Goal: Task Accomplishment & Management: Use online tool/utility

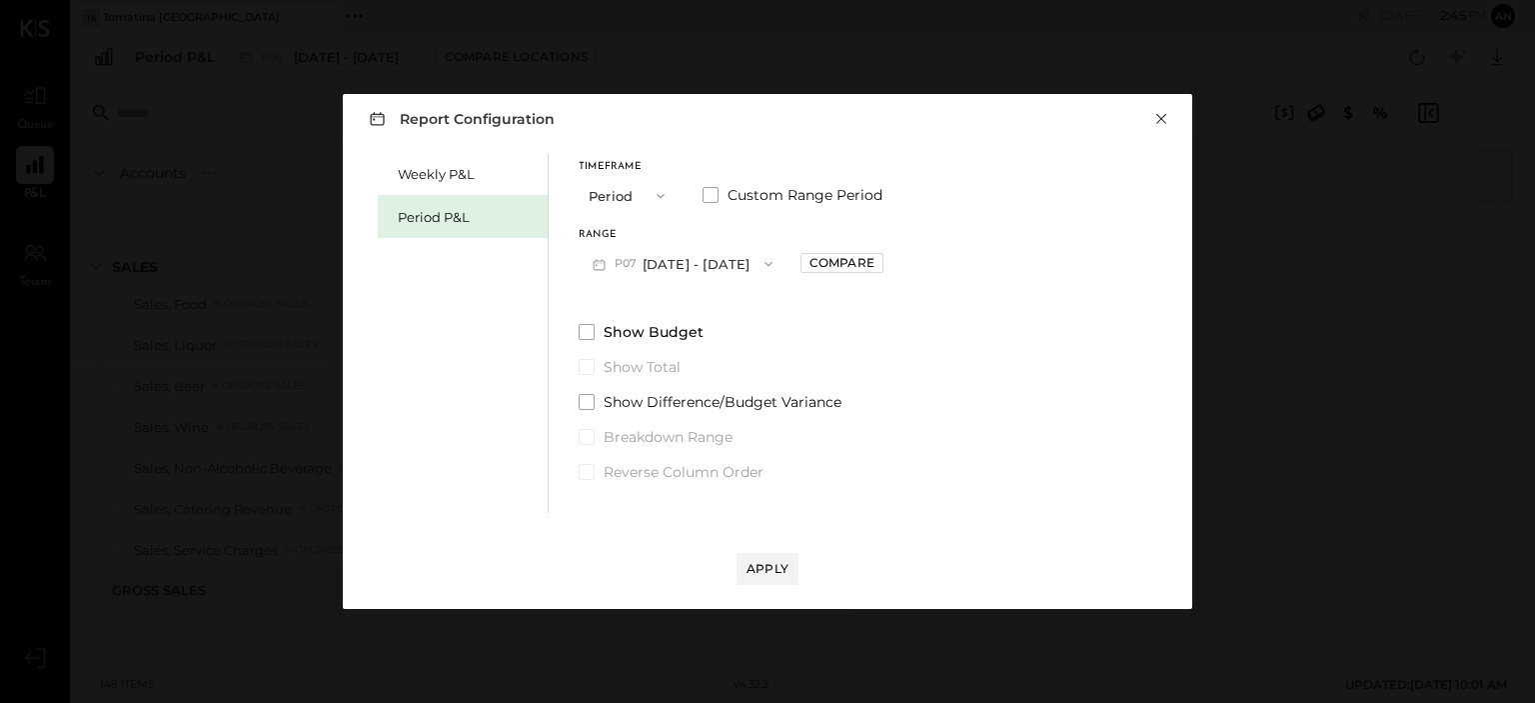
click at [1162, 119] on button "×" at bounding box center [1161, 119] width 18 height 20
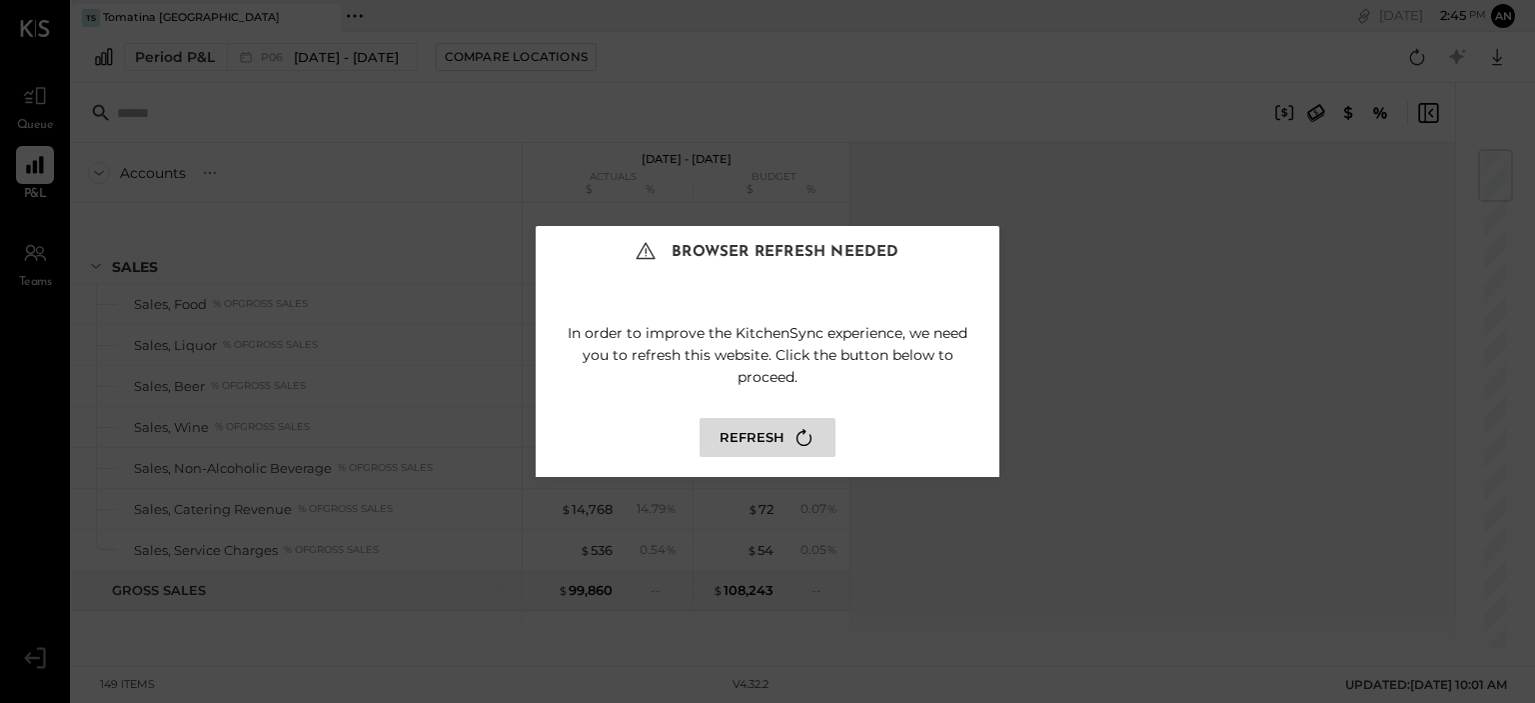
click at [35, 237] on div "Browser Refresh Needed In order to improve the KitchenSync experience, we need …" at bounding box center [767, 351] width 1535 height 703
click at [20, 267] on div "Browser Refresh Needed In order to improve the KitchenSync experience, we need …" at bounding box center [767, 351] width 1535 height 703
click at [740, 361] on p "In order to improve the KitchenSync experience, we need you to refresh this web…" at bounding box center [768, 350] width 424 height 76
click at [740, 447] on button "Refresh" at bounding box center [768, 437] width 136 height 39
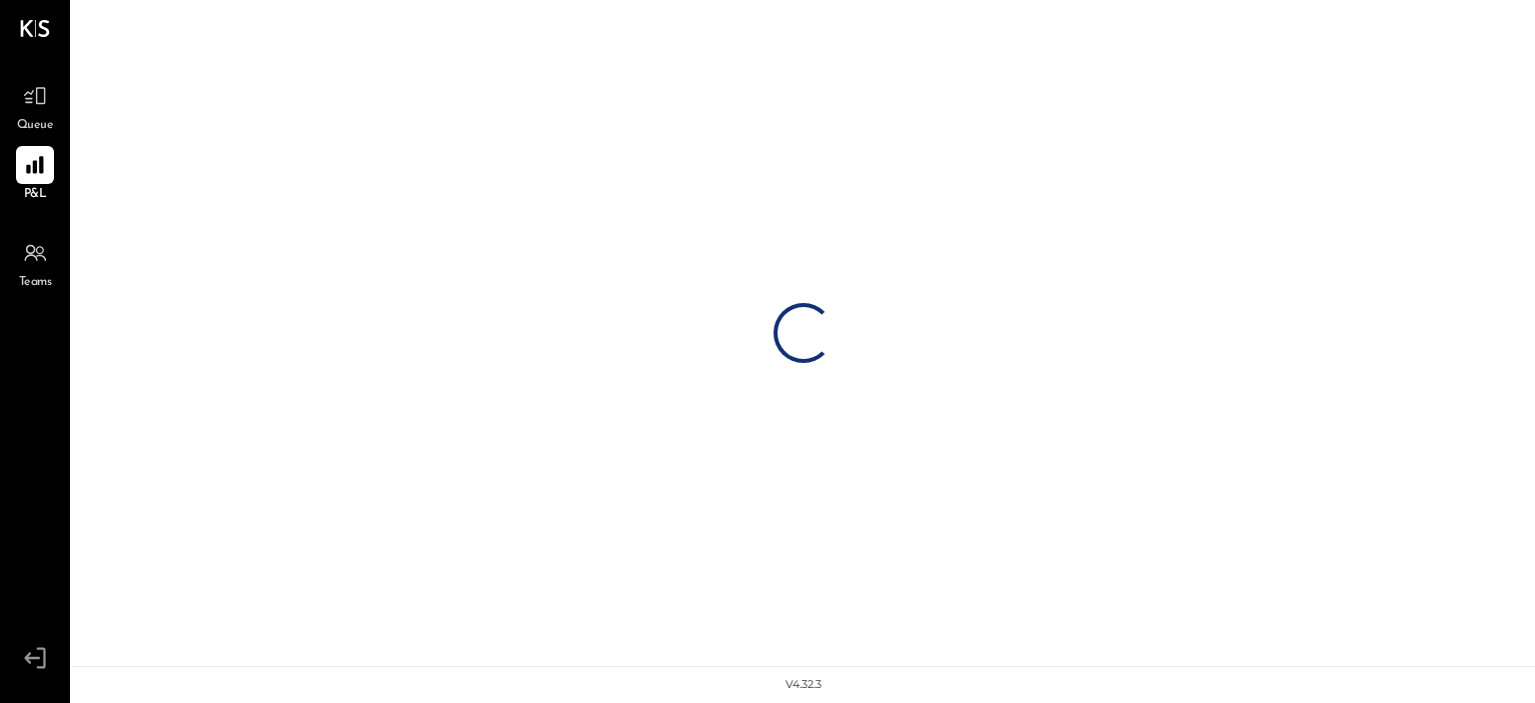
click at [36, 271] on div at bounding box center [35, 253] width 38 height 38
